Goal: Transaction & Acquisition: Purchase product/service

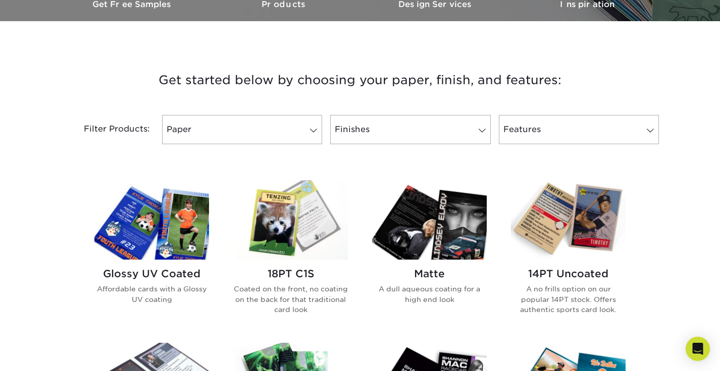
scroll to position [332, 0]
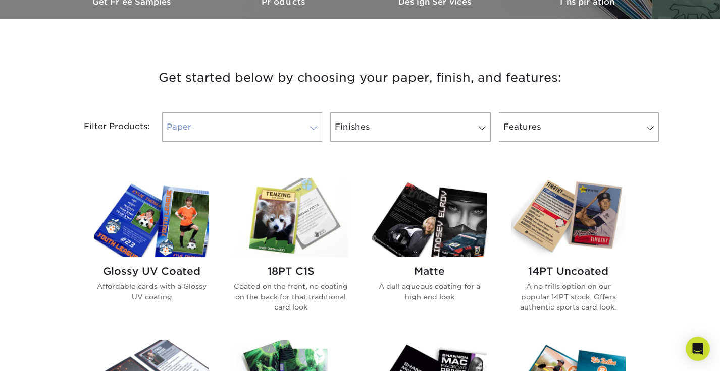
click at [247, 123] on link "Paper" at bounding box center [242, 127] width 160 height 29
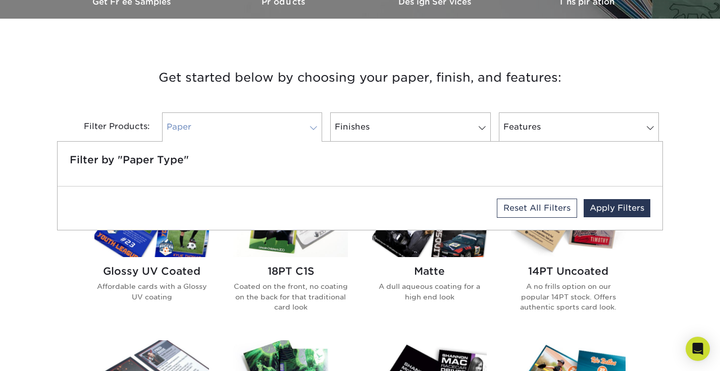
click at [283, 123] on link "Paper" at bounding box center [242, 127] width 160 height 29
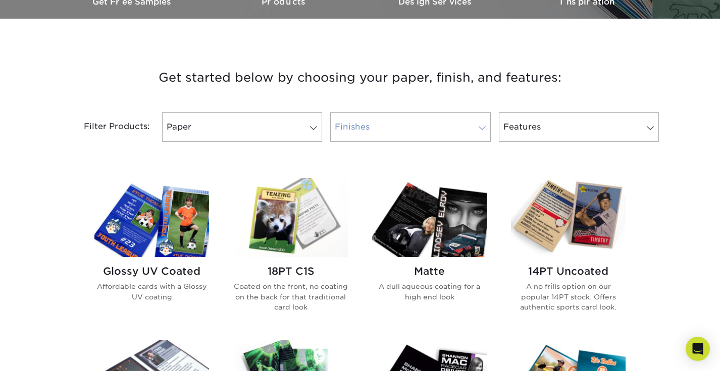
click at [395, 130] on link "Finishes" at bounding box center [410, 127] width 160 height 29
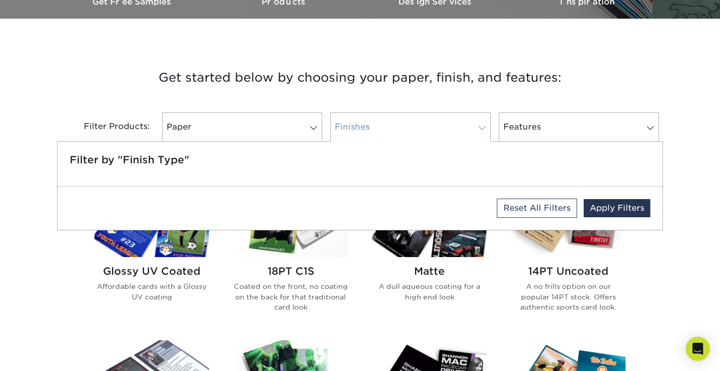
click at [395, 130] on link "Finishes" at bounding box center [410, 127] width 160 height 29
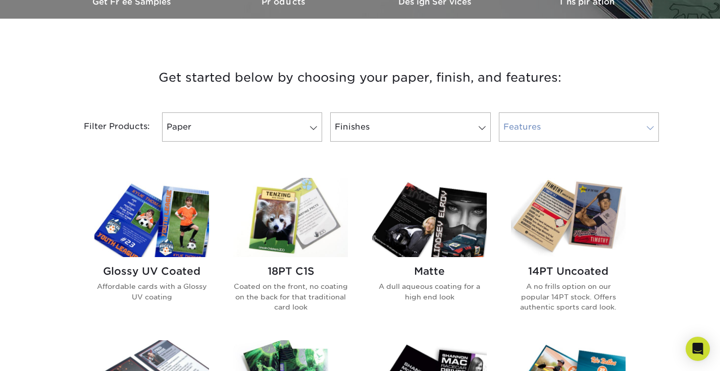
click at [520, 129] on link "Features" at bounding box center [579, 127] width 160 height 29
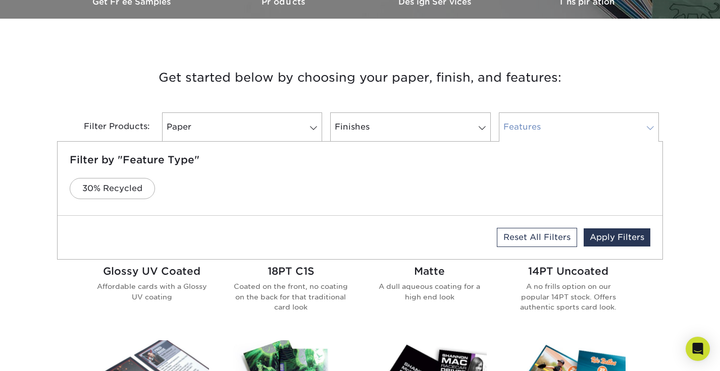
click at [520, 129] on link "Features" at bounding box center [579, 127] width 160 height 29
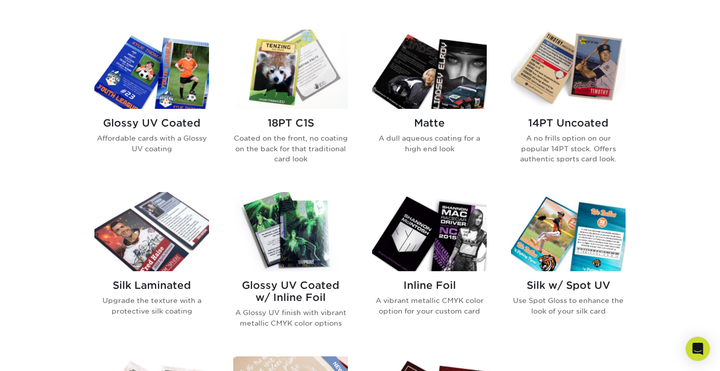
scroll to position [482, 0]
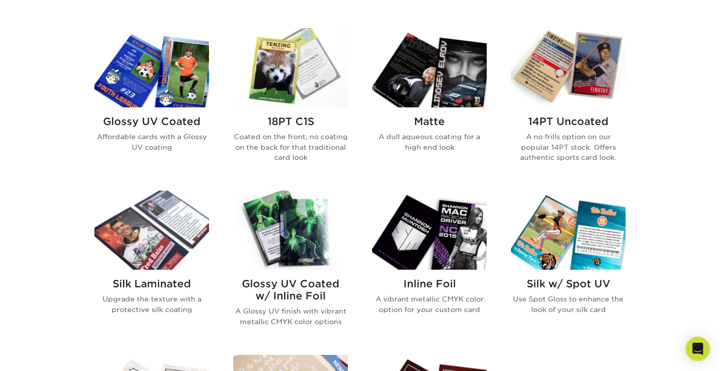
click at [288, 279] on h2 "Glossy UV Coated w/ Inline Foil" at bounding box center [290, 290] width 115 height 24
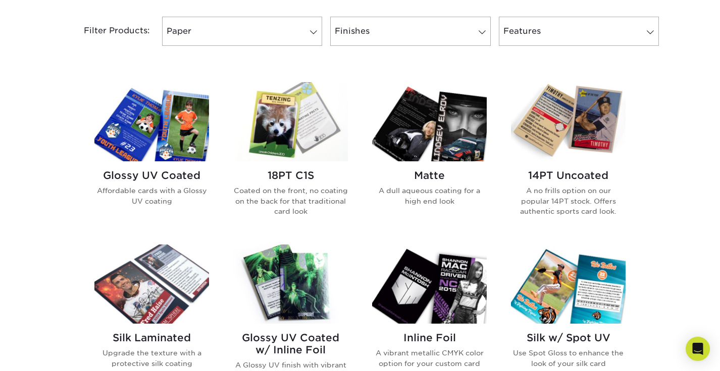
scroll to position [426, 0]
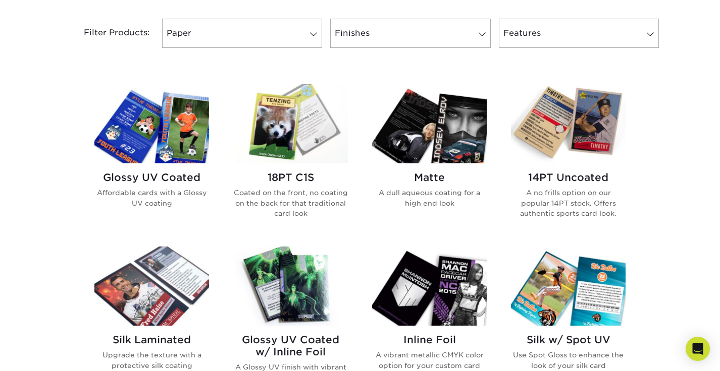
click at [301, 124] on img at bounding box center [290, 123] width 115 height 79
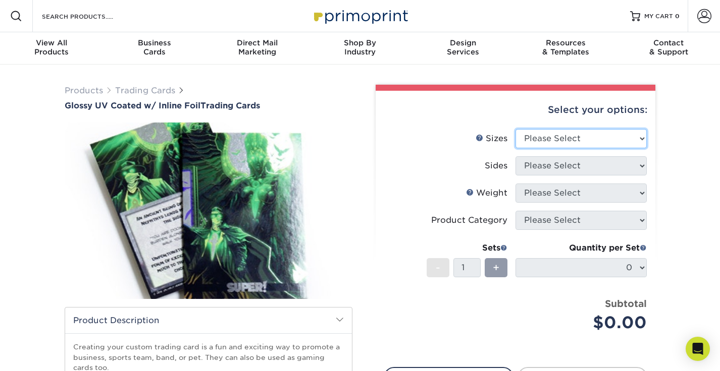
select select "2.50x3.50"
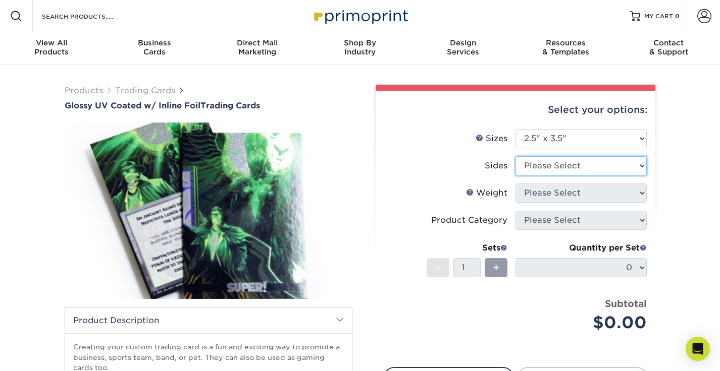
select select "2ba18f74-0f96-487e-8b6e-985b404b3305"
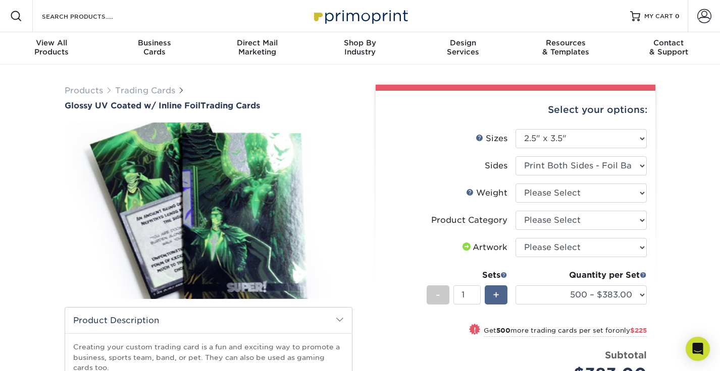
click at [498, 291] on span "+" at bounding box center [496, 295] width 7 height 15
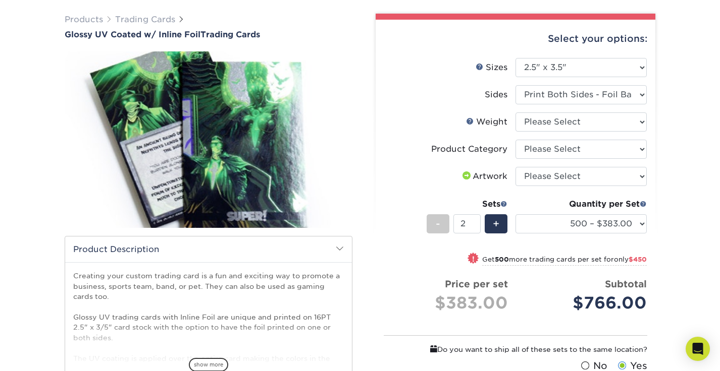
scroll to position [72, 0]
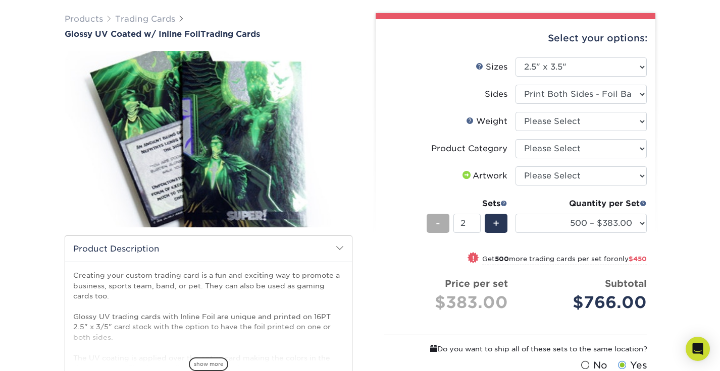
click at [440, 221] on span "-" at bounding box center [438, 223] width 5 height 15
type input "1"
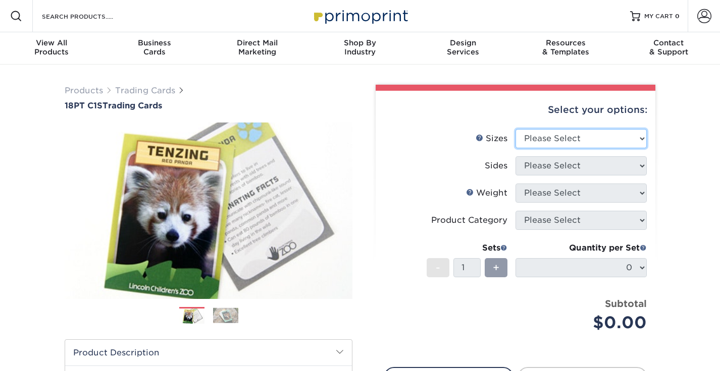
click at [550, 136] on select "Please Select 2.5" x 3.5"" at bounding box center [580, 138] width 131 height 19
select select "2.50x3.50"
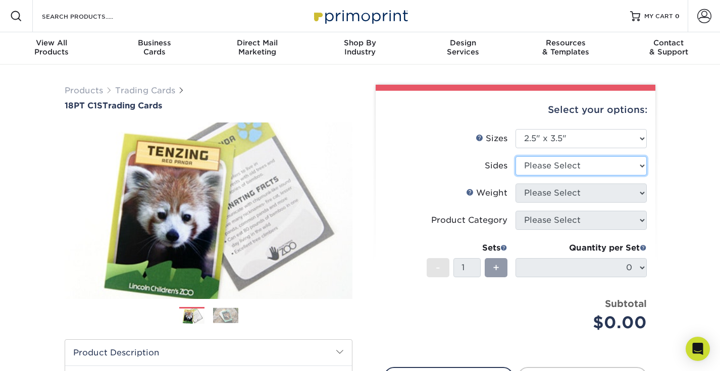
select select "13abbda7-1d64-4f25-8bb2-c179b224825d"
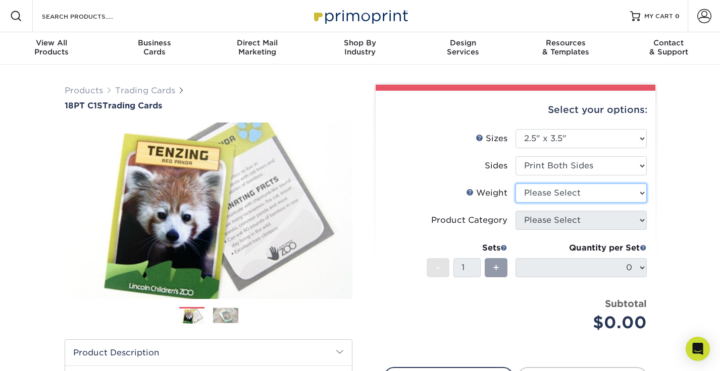
select select "18PTC1S"
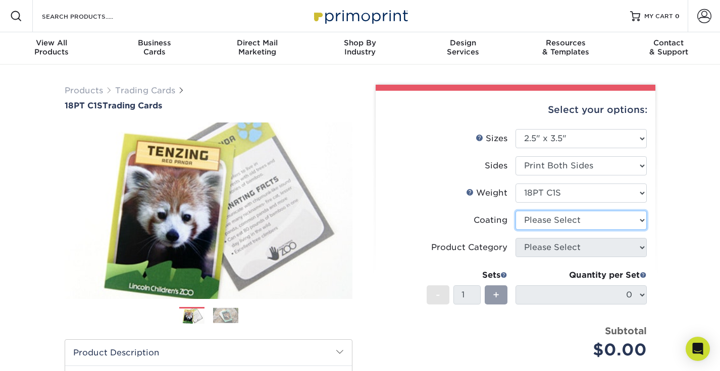
select select "1e8116af-acfc-44b1-83dc-8181aa338834"
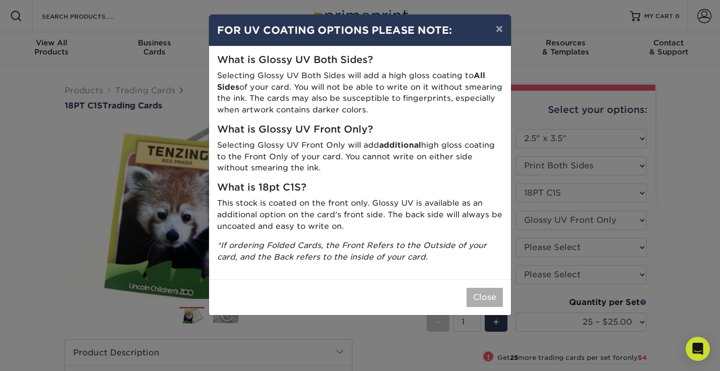
click at [482, 289] on button "Close" at bounding box center [484, 297] width 36 height 19
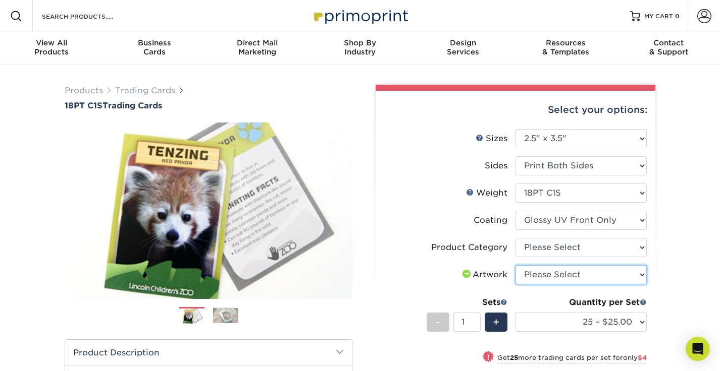
select select "upload"
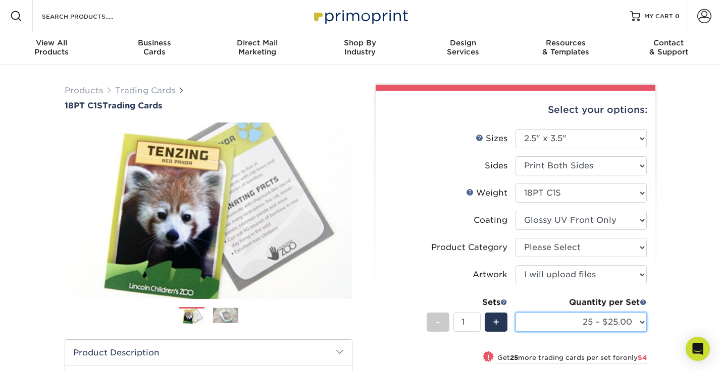
select select "500 – $58.00"
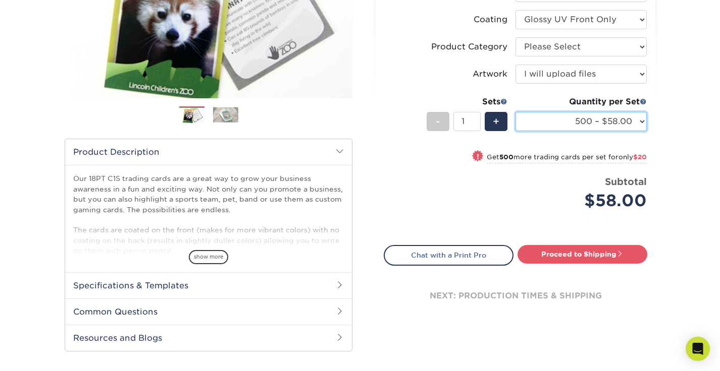
scroll to position [201, 0]
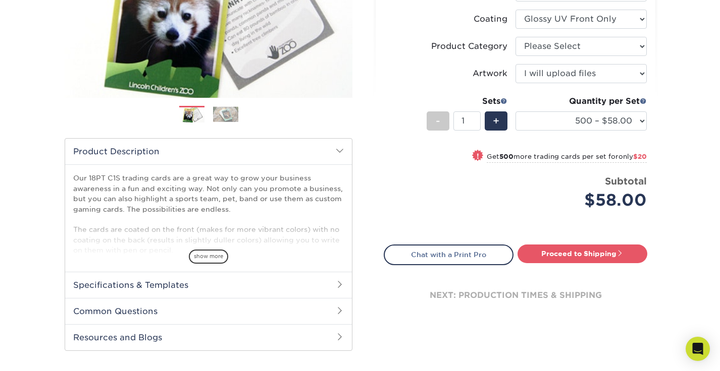
click at [563, 103] on div "Quantity per Set" at bounding box center [580, 101] width 131 height 12
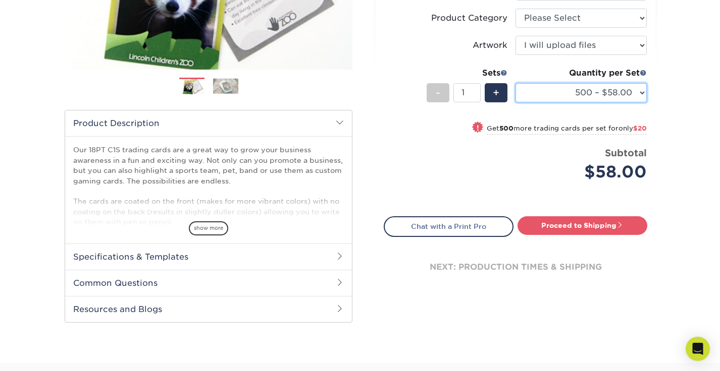
scroll to position [236, 0]
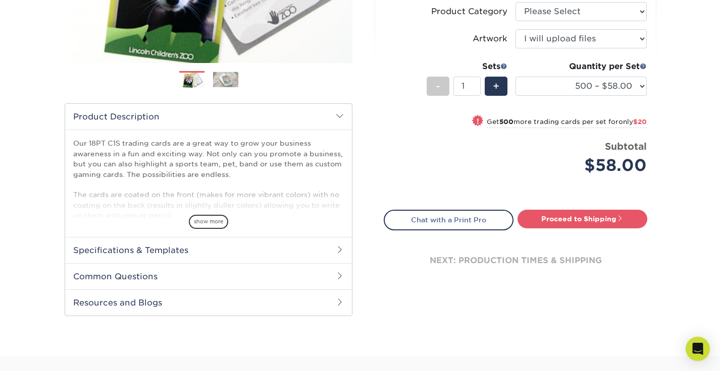
click at [210, 248] on h2 "Specifications & Templates" at bounding box center [208, 250] width 287 height 26
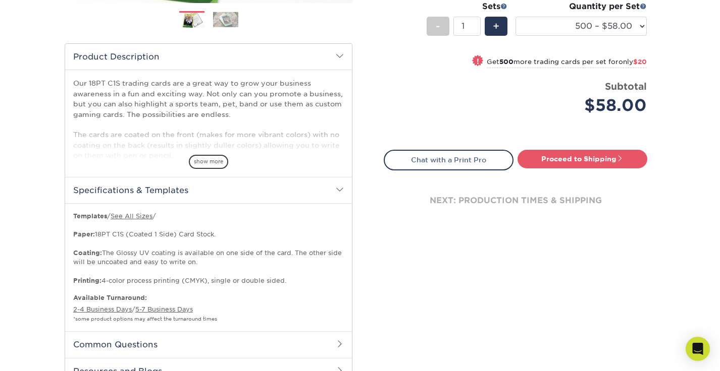
scroll to position [296, 0]
click at [242, 191] on h2 "Specifications & Templates" at bounding box center [208, 191] width 287 height 26
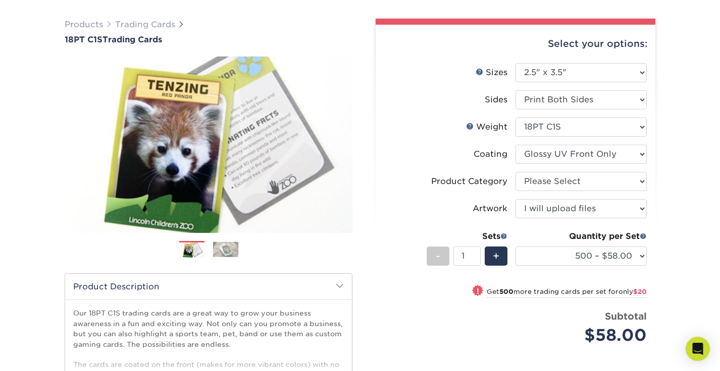
scroll to position [45, 0]
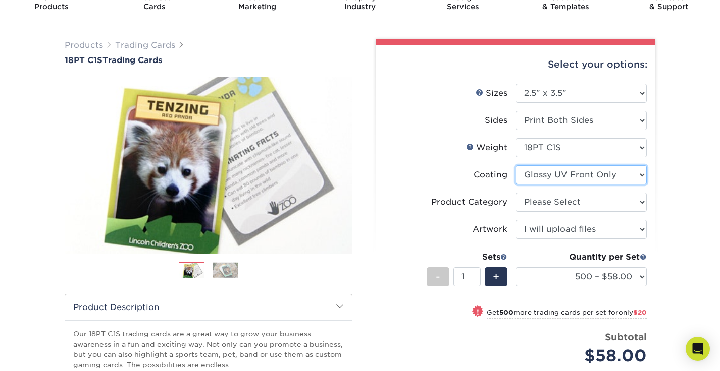
select select "3e7618de-abca-4bda-9f97-8b9129e913d8"
select select "-1"
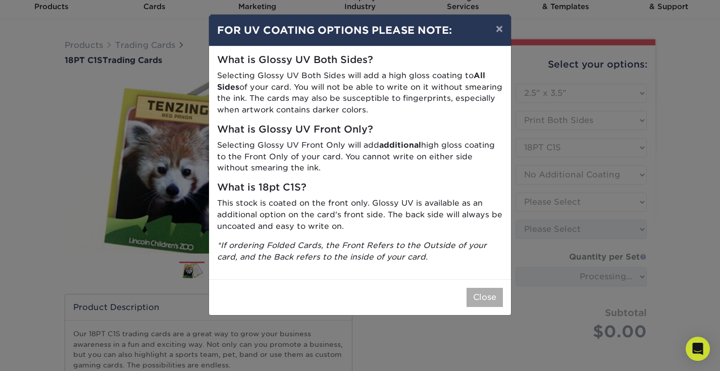
click at [494, 297] on button "Close" at bounding box center [484, 297] width 36 height 19
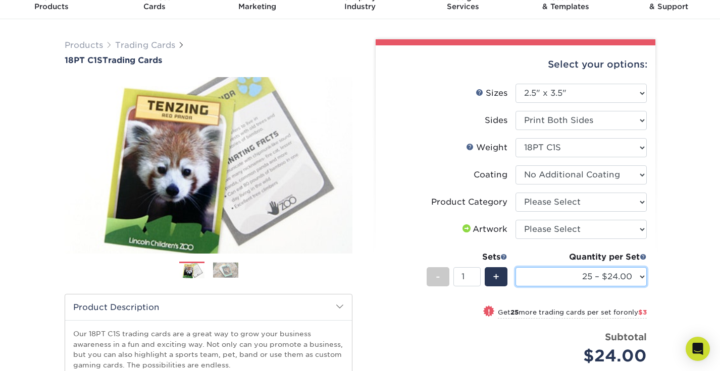
select select "500 – $55.00"
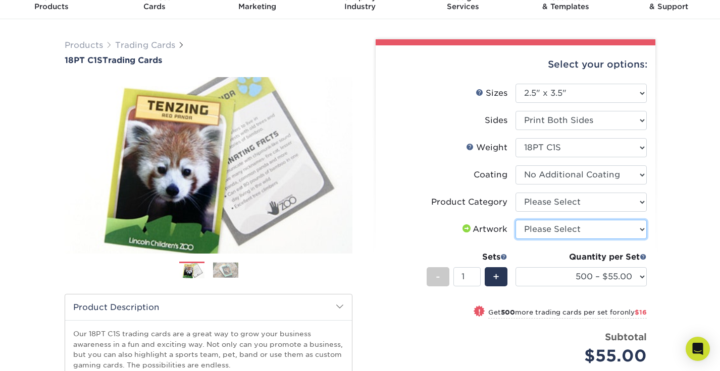
select select "upload"
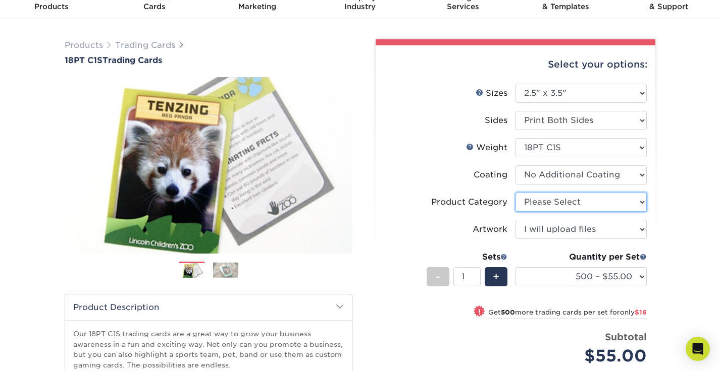
select select "c2f9bce9-36c2-409d-b101-c29d9d031e18"
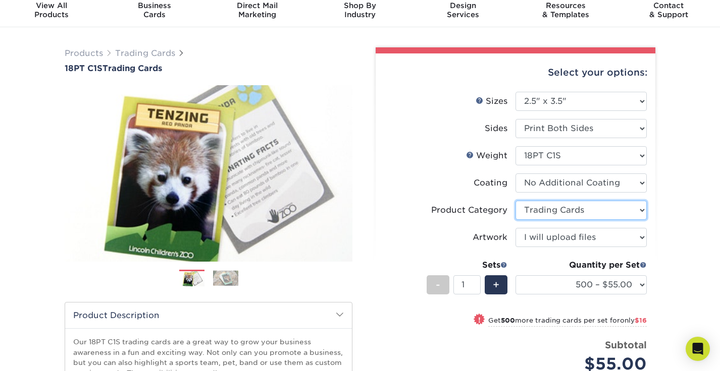
scroll to position [40, 0]
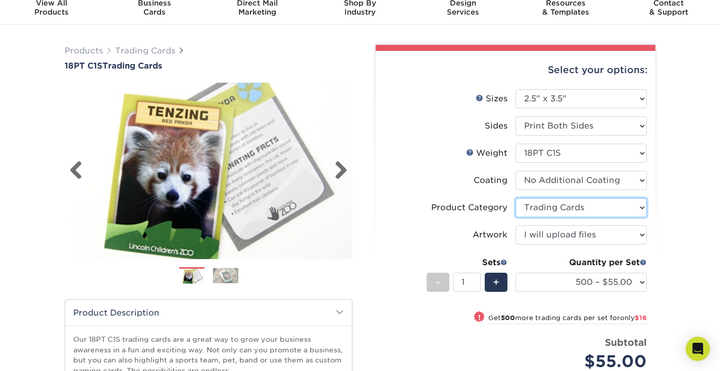
click at [336, 160] on img at bounding box center [209, 171] width 288 height 199
click at [338, 161] on link "Next" at bounding box center [337, 171] width 20 height 20
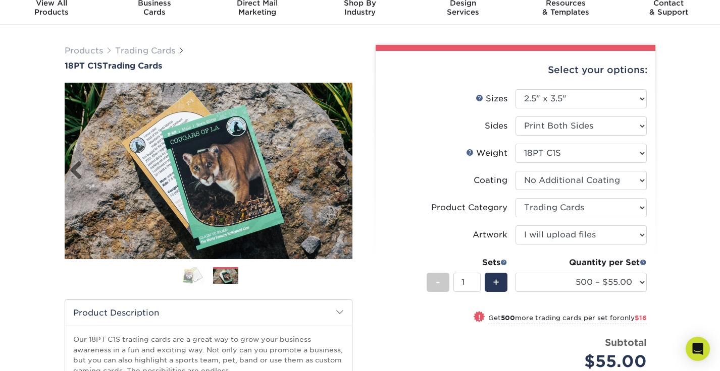
click at [338, 161] on link "Next" at bounding box center [337, 171] width 20 height 20
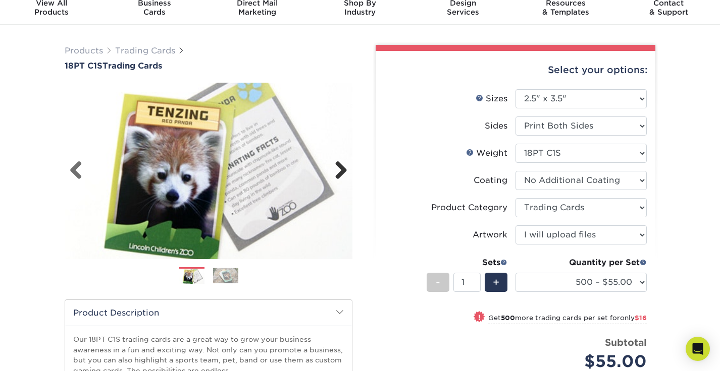
click at [338, 161] on link "Next" at bounding box center [337, 171] width 20 height 20
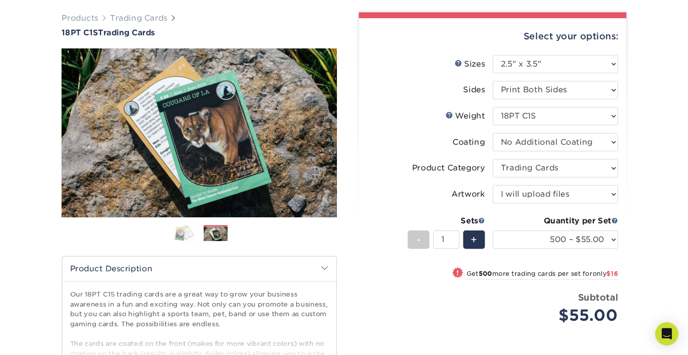
scroll to position [73, 0]
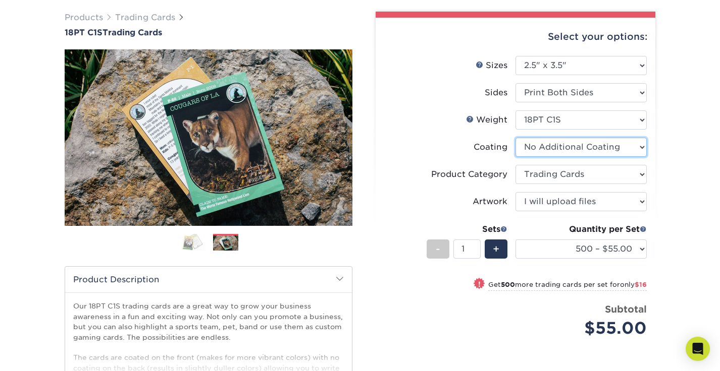
select select "1e8116af-acfc-44b1-83dc-8181aa338834"
select select "-1"
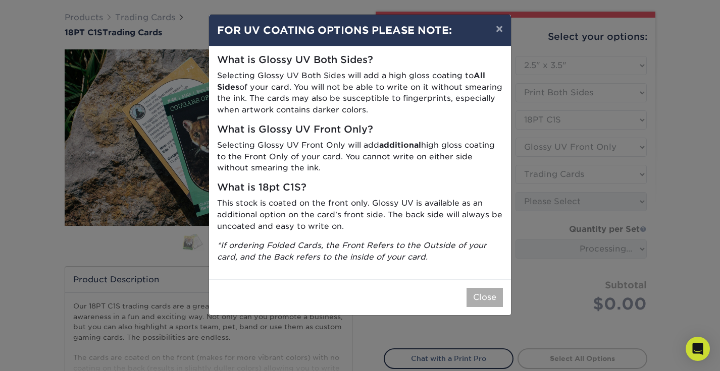
click at [479, 288] on button "Close" at bounding box center [484, 297] width 36 height 19
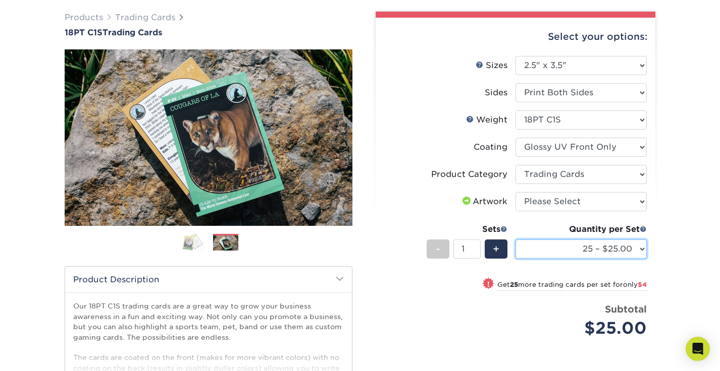
select select "500 – $58.00"
click at [190, 243] on img at bounding box center [191, 243] width 25 height 18
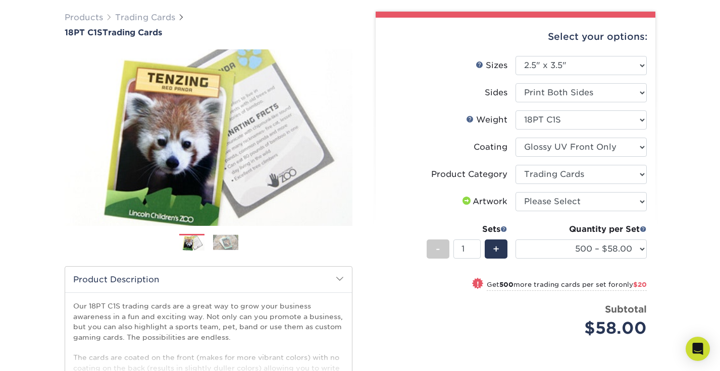
click at [582, 189] on li "Product Category Please Select Trading Cards" at bounding box center [515, 178] width 262 height 27
select select "upload"
click at [567, 258] on div "Quantity per Set 25 – $25.00 50 – $29.00 75 – $37.00 100 – $41.00 250 – $48.00 …" at bounding box center [580, 247] width 131 height 47
